Goal: Task Accomplishment & Management: Manage account settings

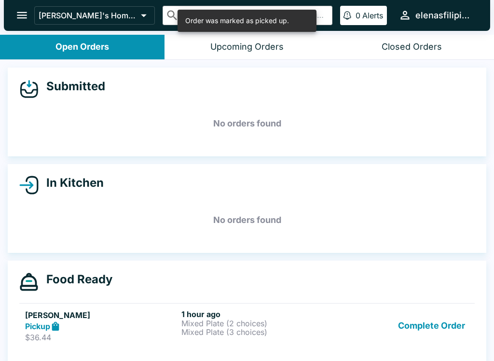
scroll to position [9, 0]
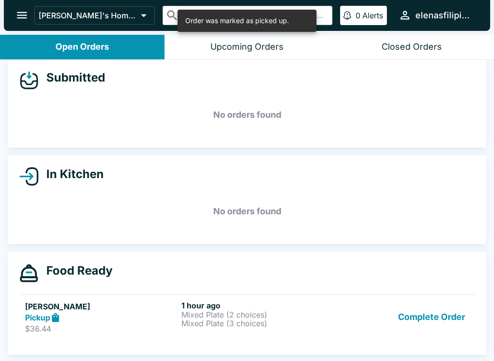
click at [408, 324] on button "Complete Order" at bounding box center [431, 316] width 75 height 33
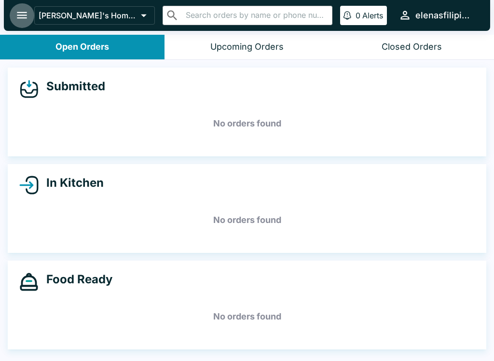
click at [21, 16] on icon "open drawer" at bounding box center [21, 15] width 13 height 13
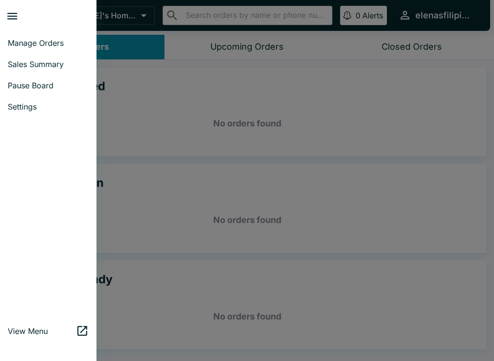
click at [25, 42] on span "Manage Orders" at bounding box center [48, 43] width 81 height 10
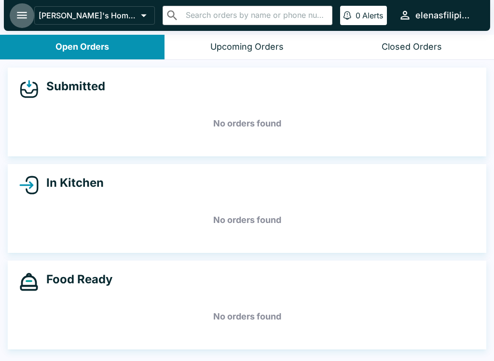
click at [19, 15] on icon "open drawer" at bounding box center [22, 15] width 10 height 7
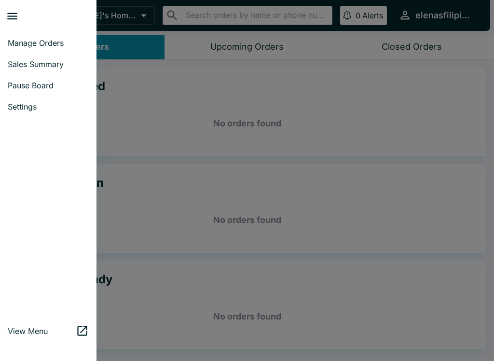
click at [33, 60] on span "Sales Summary" at bounding box center [48, 64] width 81 height 10
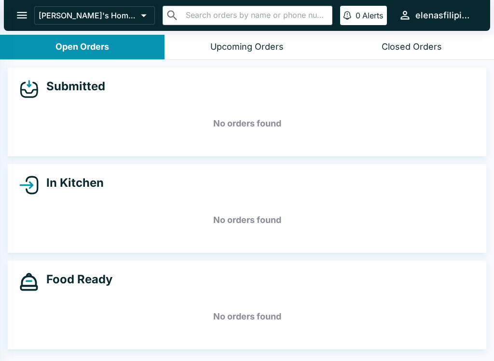
select select "03:00"
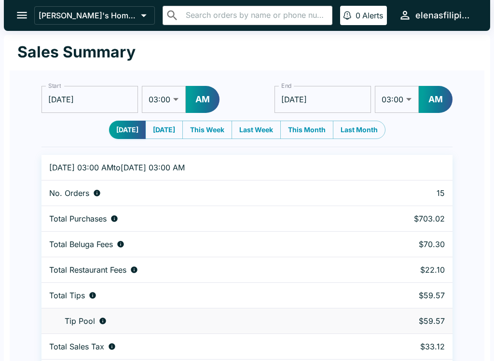
click at [15, 8] on button "open drawer" at bounding box center [22, 15] width 25 height 25
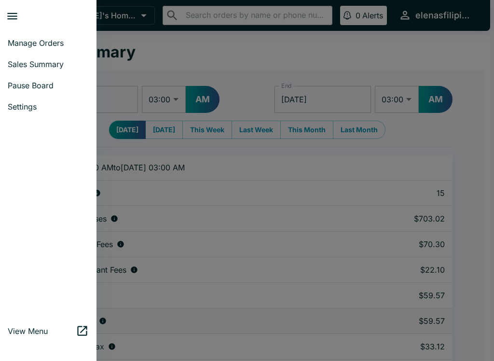
click at [38, 26] on div at bounding box center [51, 16] width 91 height 25
click at [39, 42] on span "Manage Orders" at bounding box center [48, 43] width 81 height 10
